Goal: Task Accomplishment & Management: Use online tool/utility

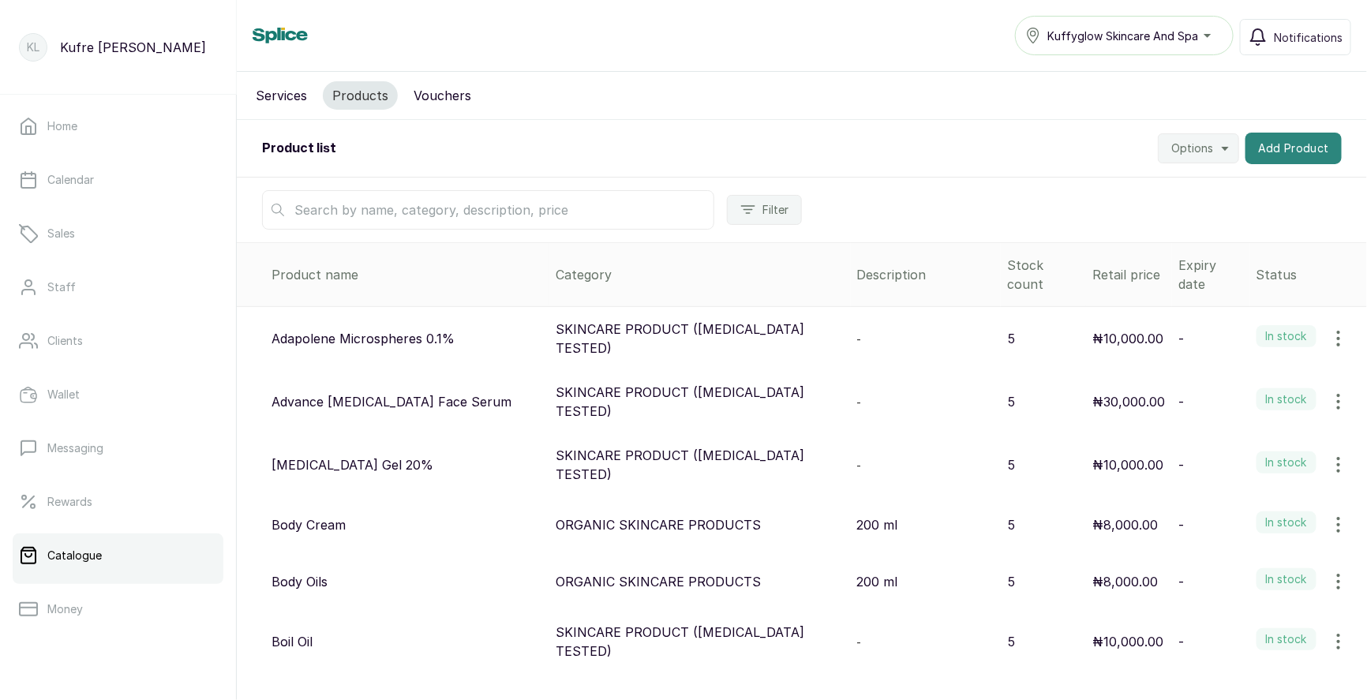
click at [1277, 147] on button "Add Product" at bounding box center [1294, 149] width 96 height 32
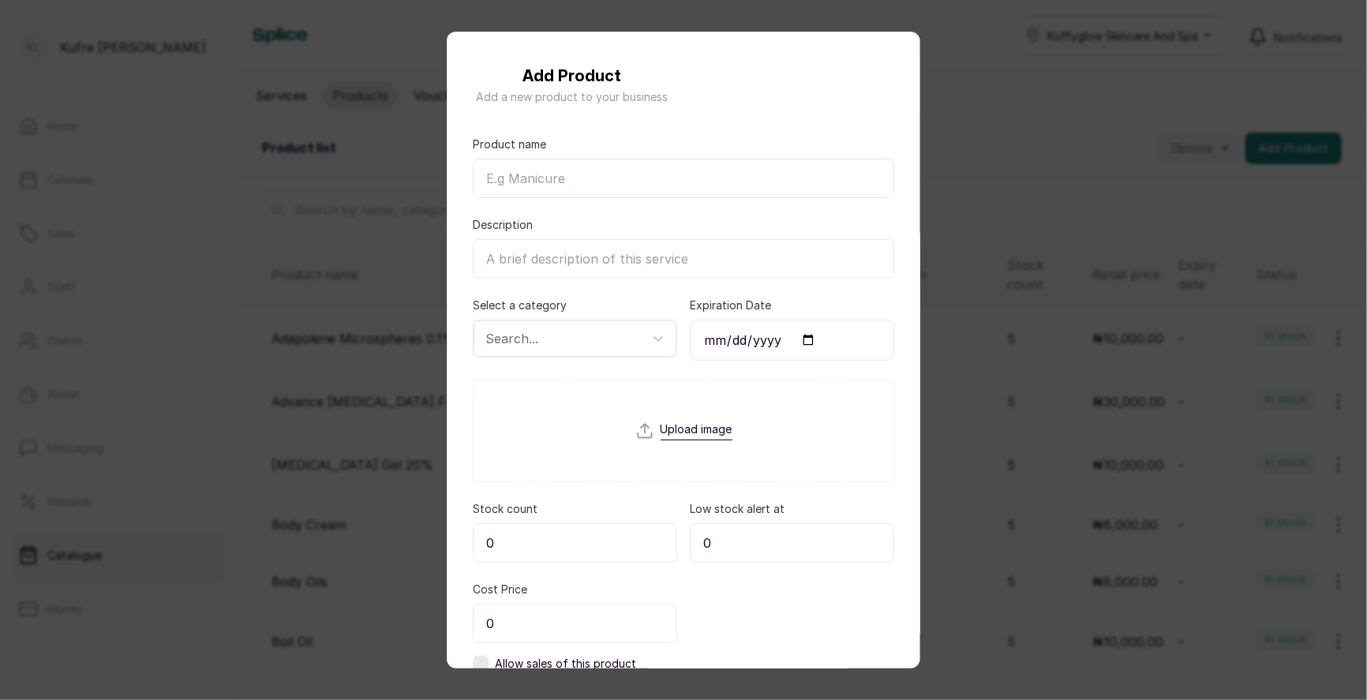
click at [539, 180] on input "Product name" at bounding box center [684, 178] width 422 height 39
paste input "Vitamin C Face Tonic"
type input "Vitamin C Face Tonic"
click at [583, 344] on div at bounding box center [561, 338] width 151 height 21
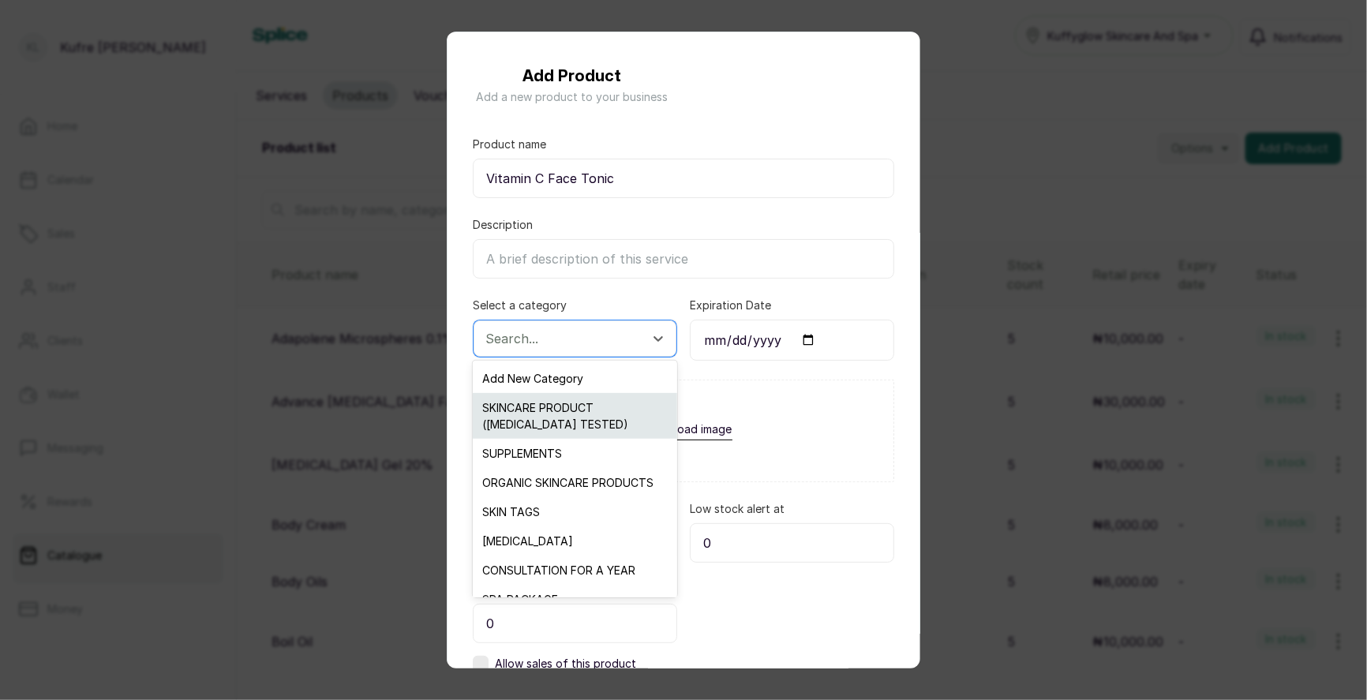
click at [581, 426] on div "SKINCARE PRODUCT ([MEDICAL_DATA] TESTED)" at bounding box center [575, 416] width 204 height 46
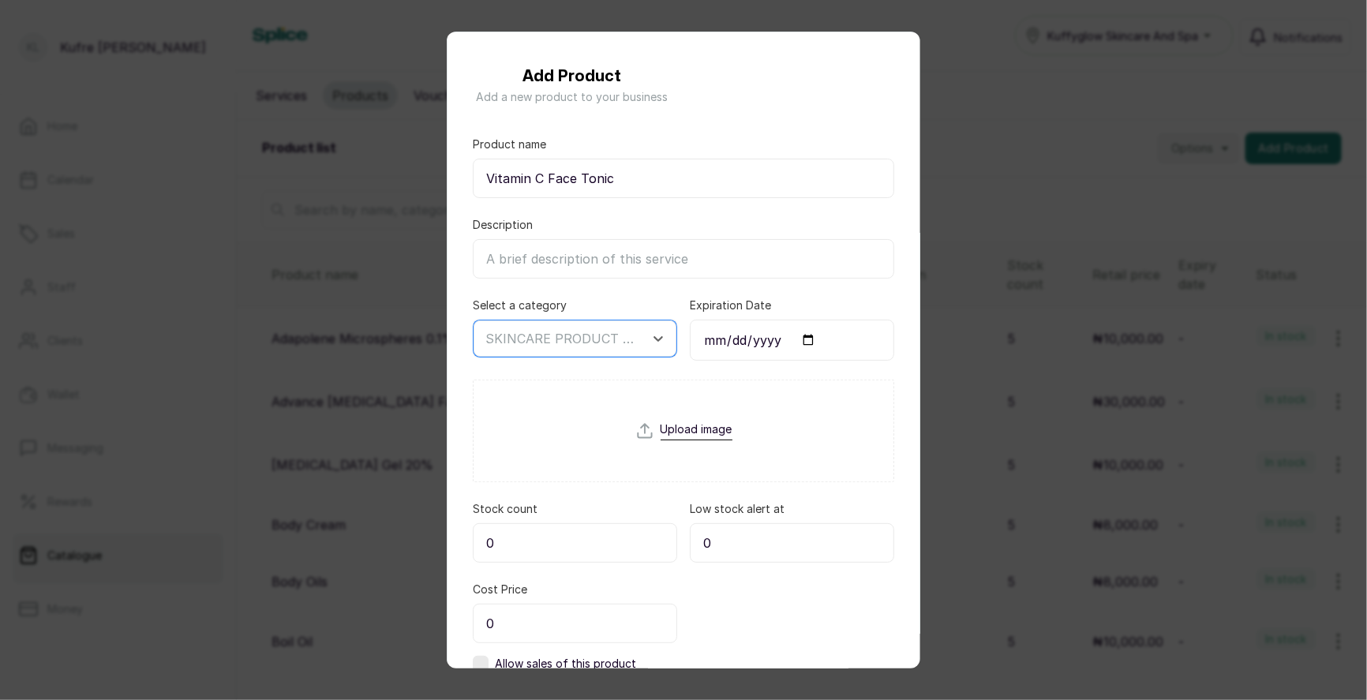
scroll to position [107, 0]
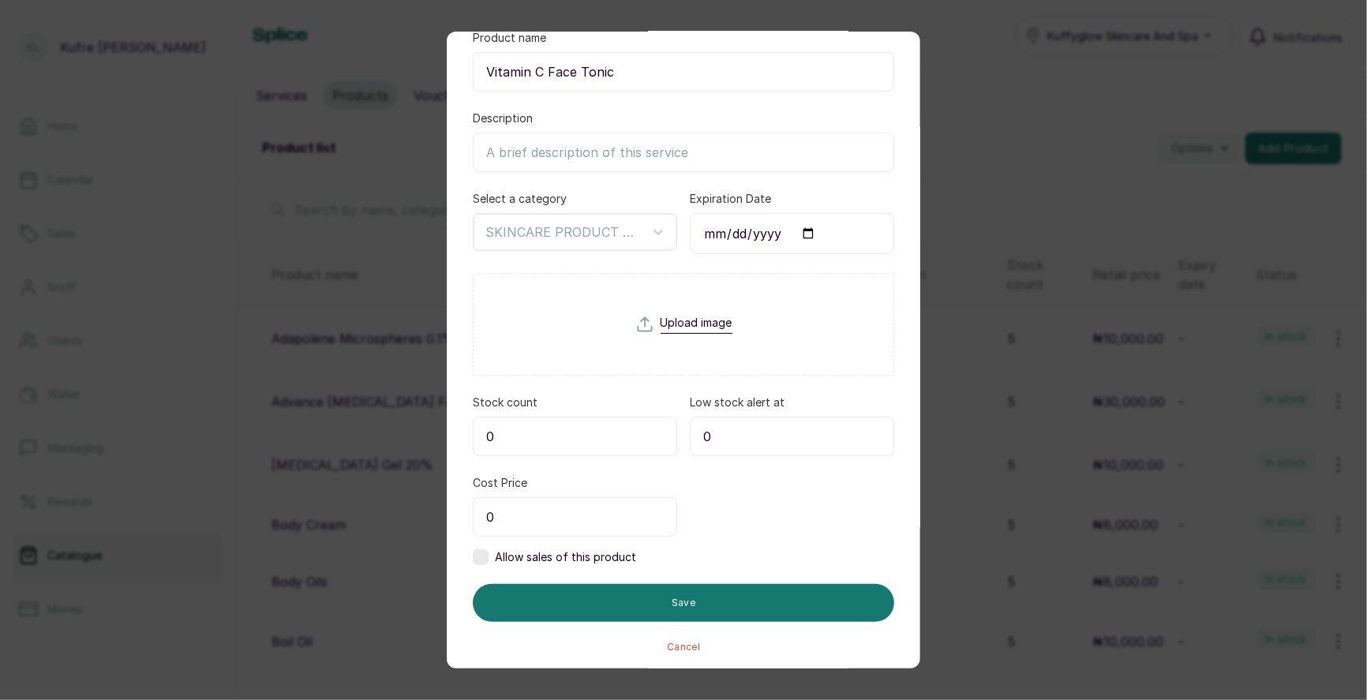
click at [552, 431] on input "0" at bounding box center [575, 436] width 204 height 39
type input "5"
click at [580, 516] on input "0" at bounding box center [575, 516] width 204 height 39
type input "10,000"
click at [482, 557] on label at bounding box center [481, 557] width 16 height 16
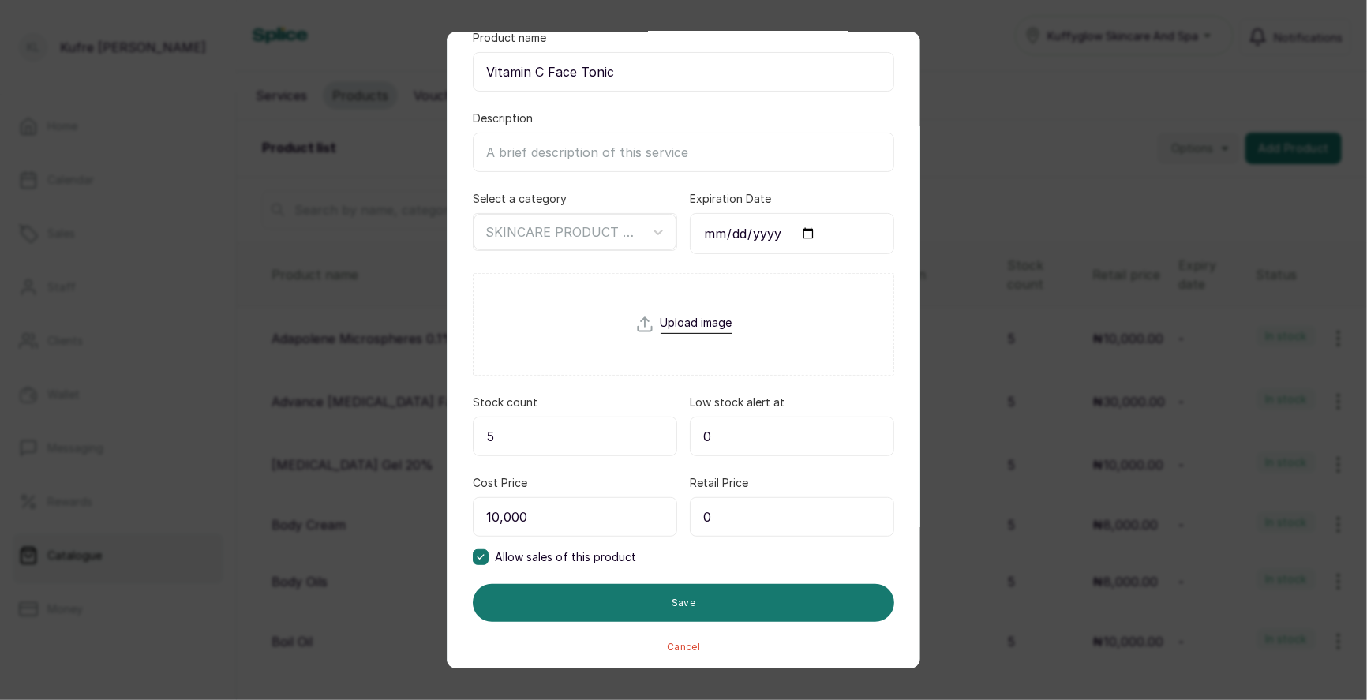
click at [718, 498] on input "0" at bounding box center [792, 516] width 204 height 39
type input "10,000"
click at [654, 618] on div "Save Cancel" at bounding box center [684, 618] width 422 height 69
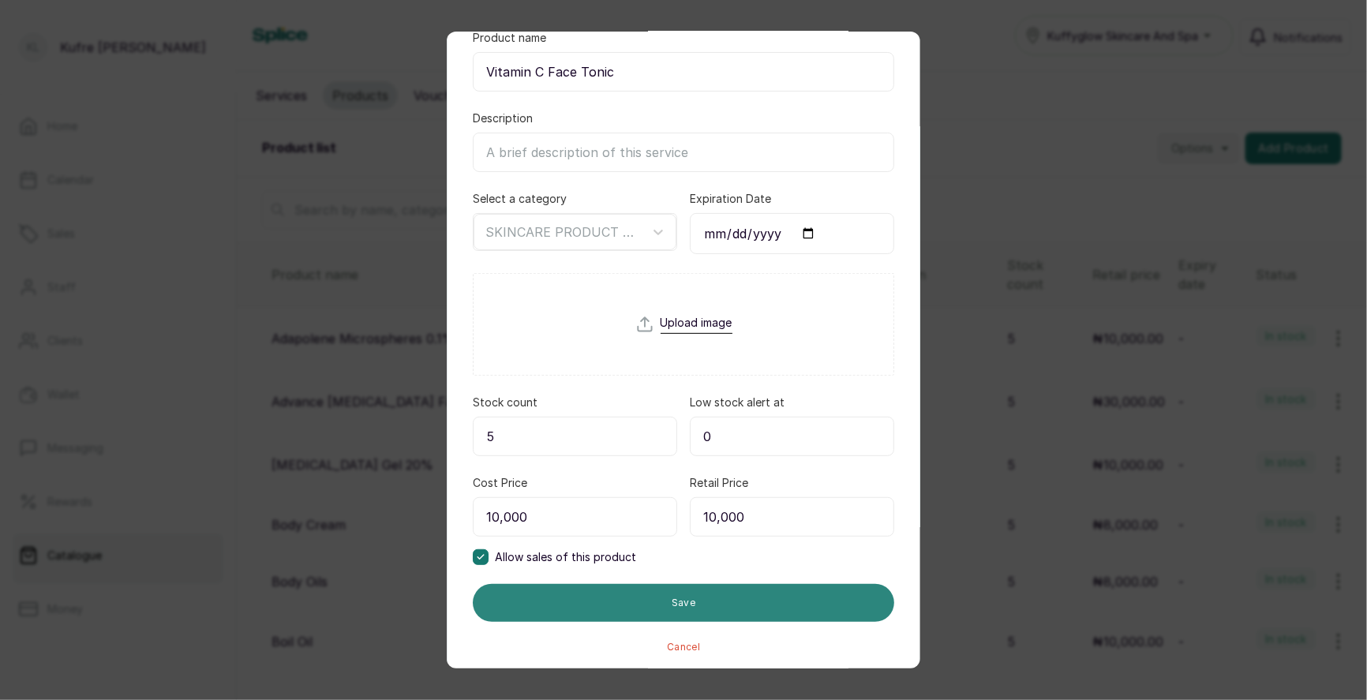
click at [645, 599] on button "Save" at bounding box center [684, 603] width 422 height 38
